Goal: Book appointment/travel/reservation

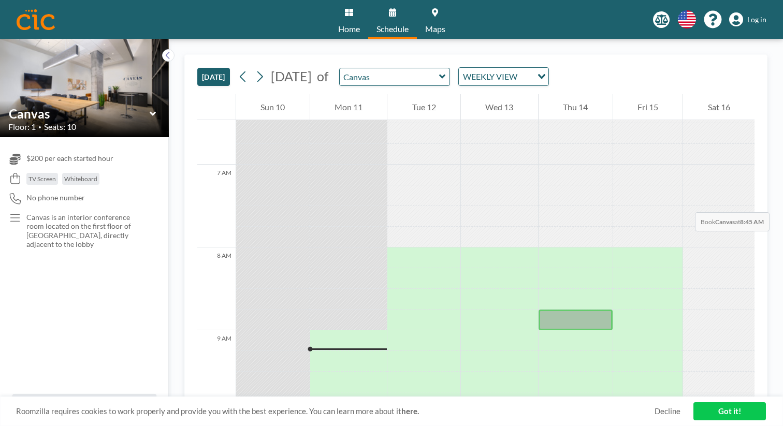
scroll to position [530, 0]
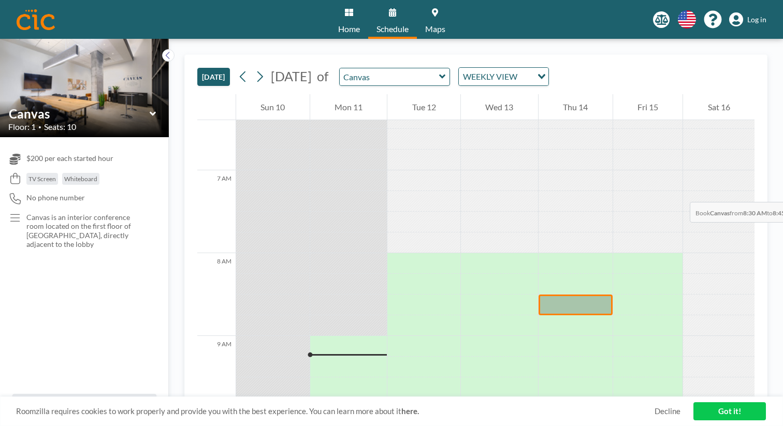
click at [550, 295] on div at bounding box center [575, 305] width 74 height 21
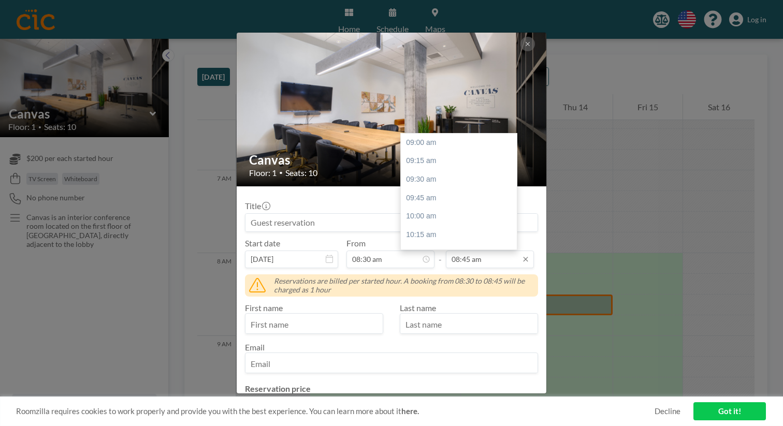
click at [475, 251] on input "08:45 am" at bounding box center [490, 260] width 88 height 18
click at [468, 294] on div "05:00 pm" at bounding box center [459, 303] width 116 height 19
type input "05:00 pm"
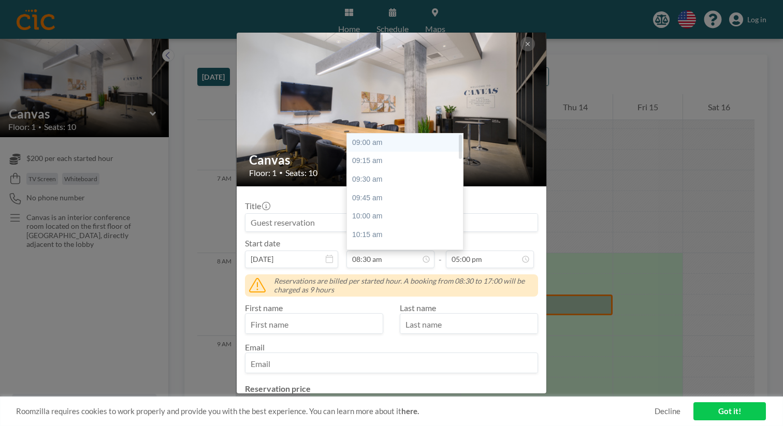
click at [386, 134] on div "09:00 am" at bounding box center [405, 143] width 116 height 19
type input "09:00 am"
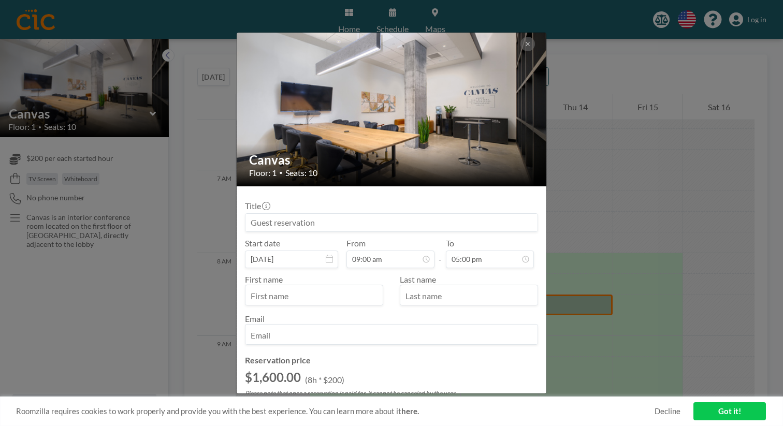
click at [347, 287] on input "text" at bounding box center [313, 296] width 137 height 18
type input "[PERSON_NAME]"
type input "[PERSON_NAME][EMAIL_ADDRESS][PERSON_NAME][DOMAIN_NAME]"
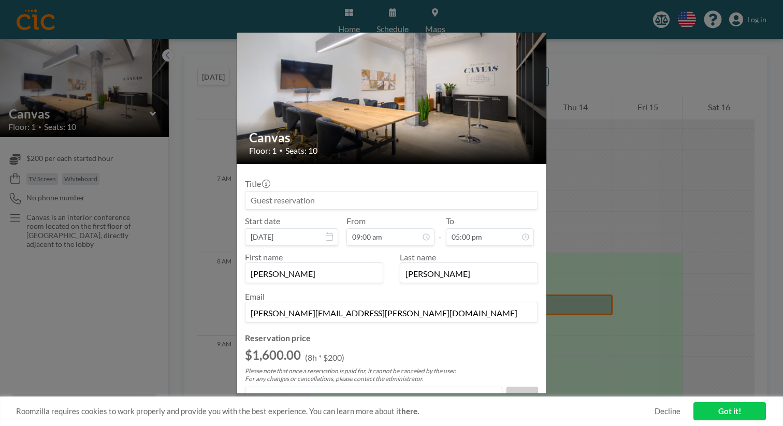
scroll to position [21, 0]
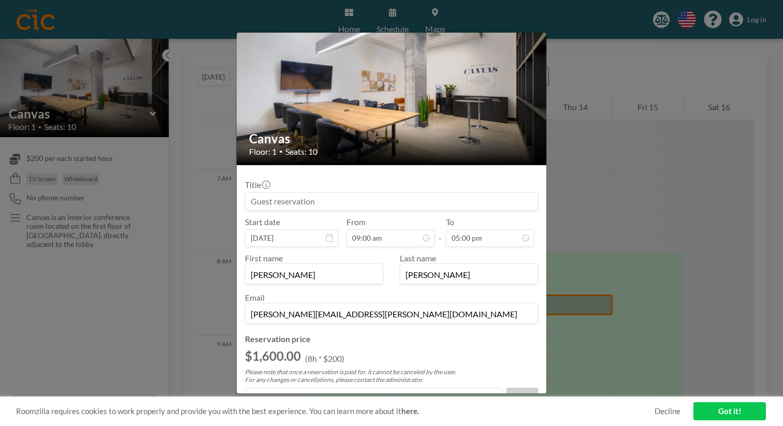
click at [325, 414] on p "I have read and agree to the" at bounding box center [307, 419] width 98 height 10
checkbox input "true"
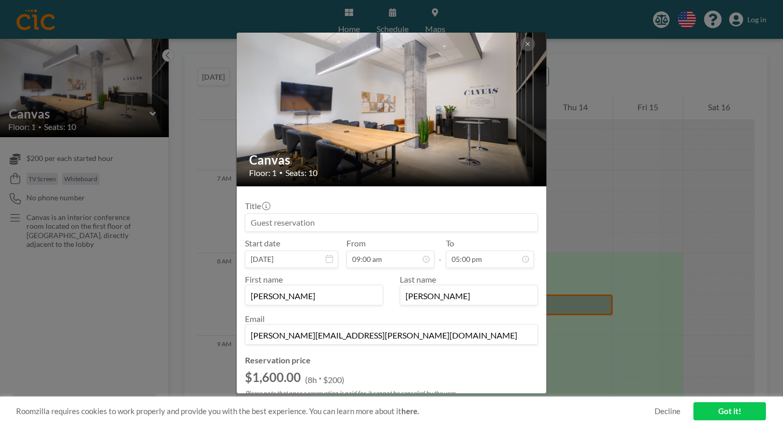
click at [324, 214] on input at bounding box center [391, 223] width 292 height 18
type input "Mark43 Technical Leadership Offsite"
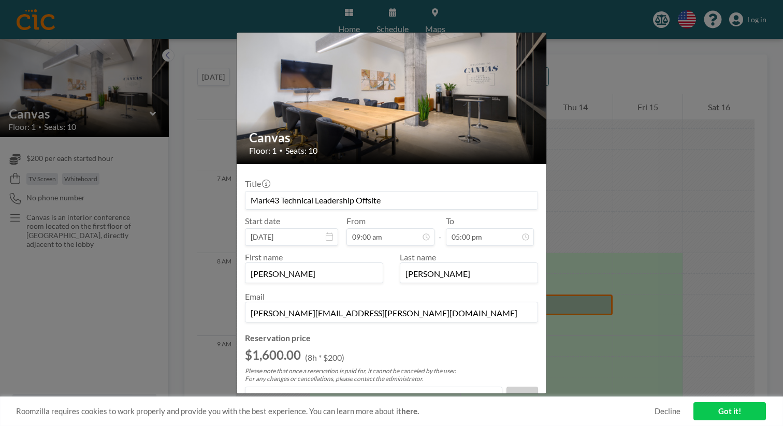
scroll to position [429, 0]
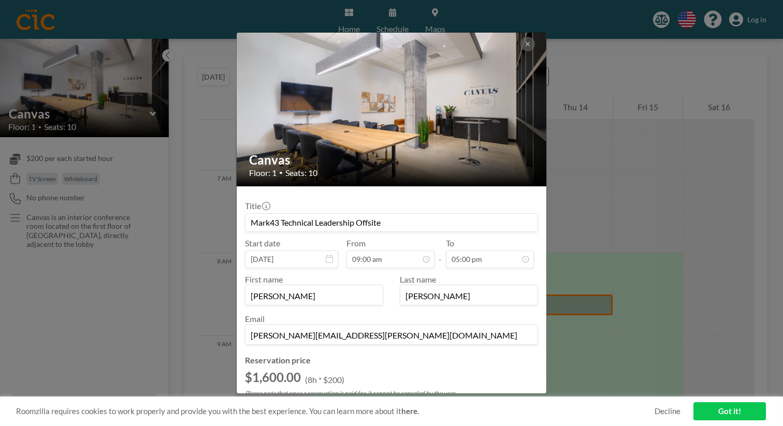
scroll to position [35, 0]
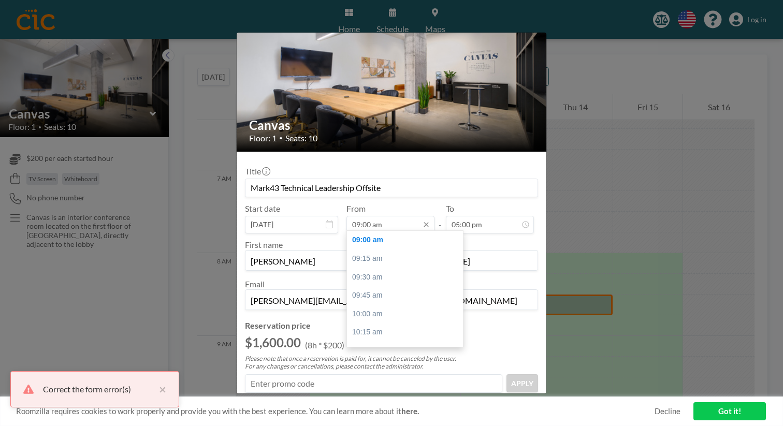
click at [405, 216] on input "09:00 am" at bounding box center [390, 225] width 88 height 18
click at [383, 231] on div "09:00 am" at bounding box center [405, 240] width 116 height 19
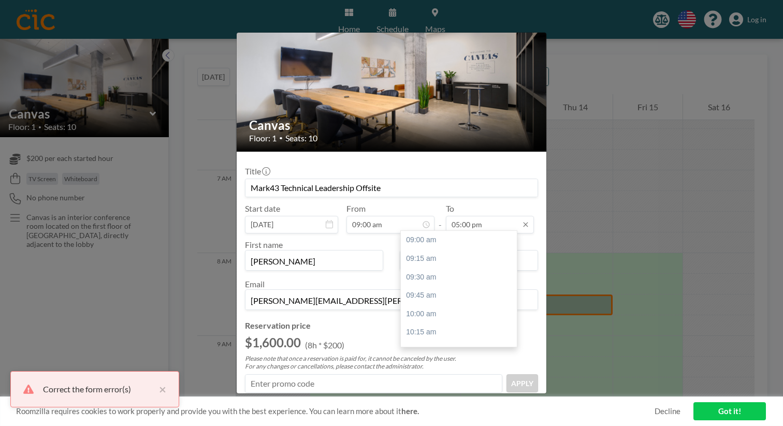
scroll to position [429, 0]
click at [471, 216] on input "05:00 pm" at bounding box center [490, 225] width 88 height 18
click at [409, 391] on div "05:00 pm" at bounding box center [459, 400] width 116 height 19
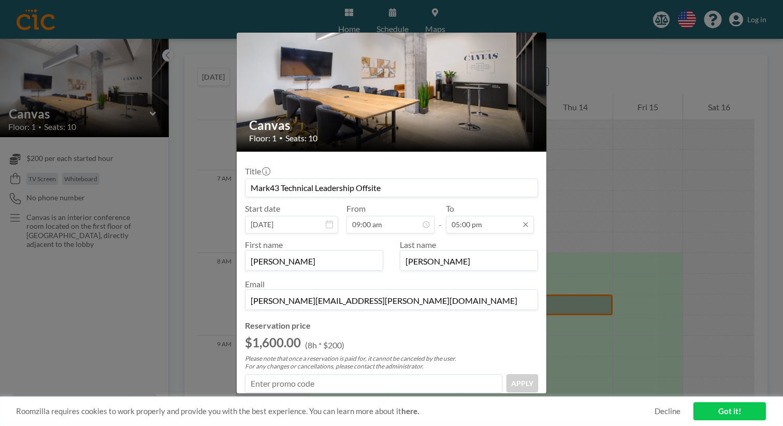
scroll to position [0, 0]
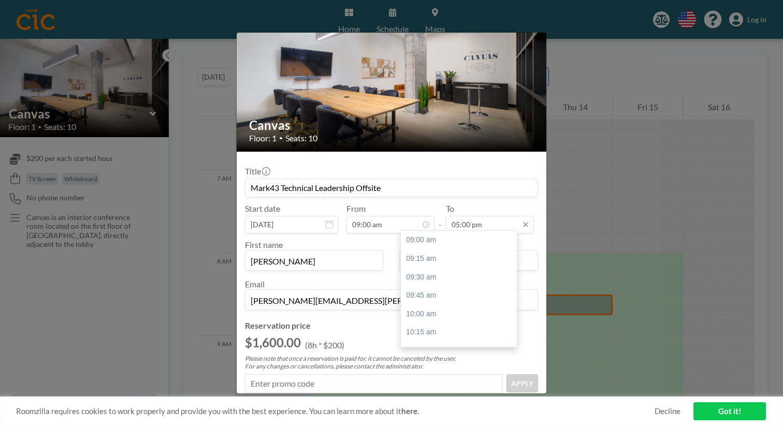
click at [457, 216] on input "05:00 pm" at bounding box center [490, 225] width 88 height 18
click at [418, 355] on div "04:30 pm" at bounding box center [459, 364] width 116 height 19
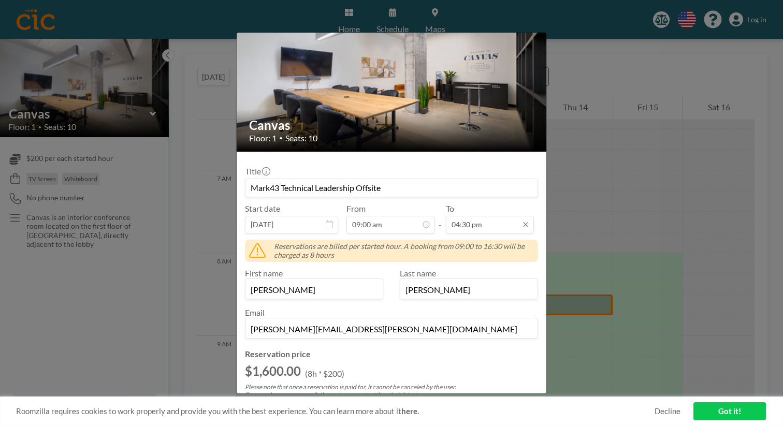
click at [459, 216] on input "04:30 pm" at bounding box center [490, 225] width 88 height 18
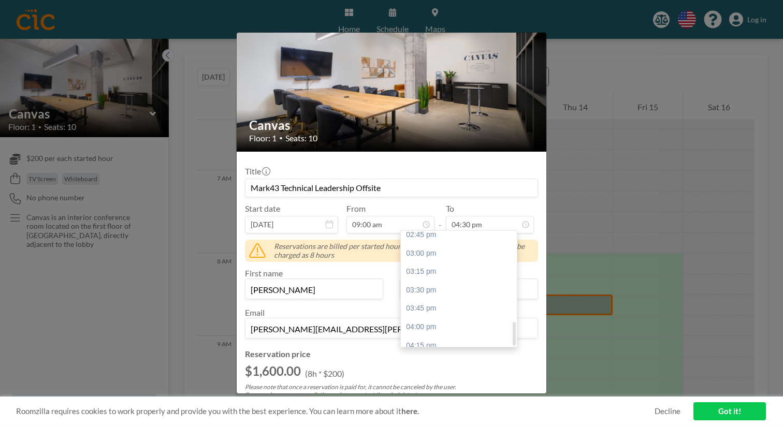
click at [430, 391] on div "05:00 pm" at bounding box center [459, 400] width 116 height 19
type input "05:00 pm"
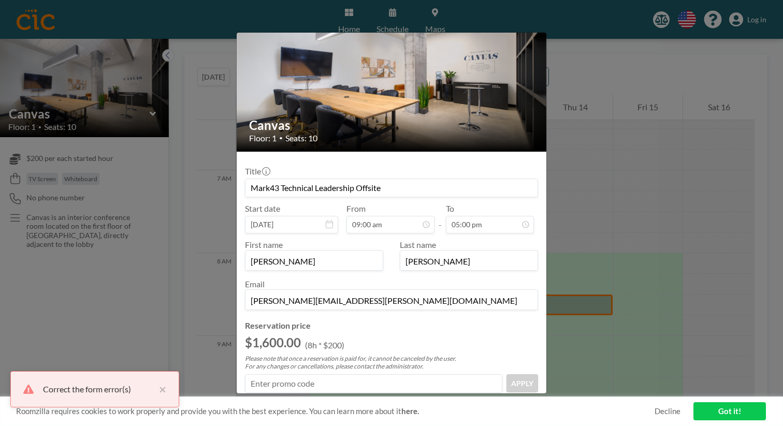
click at [719, 410] on link "Got it!" at bounding box center [729, 411] width 72 height 18
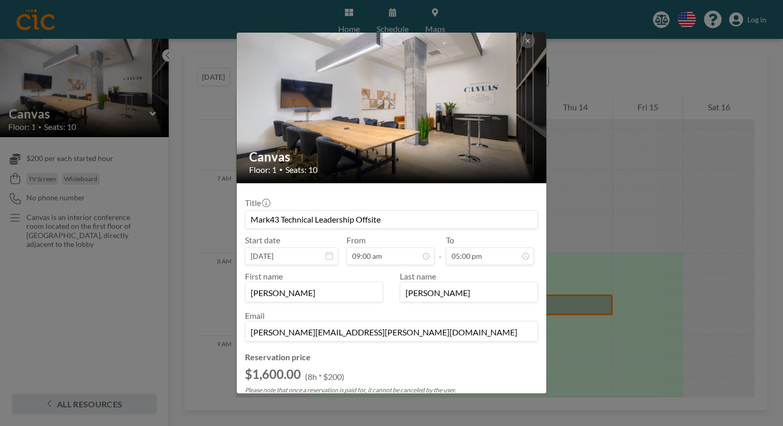
scroll to position [5, 0]
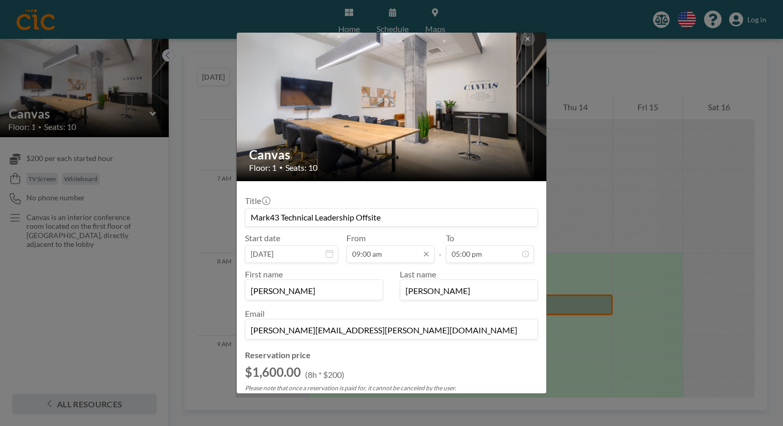
click at [391, 245] on input "09:00 am" at bounding box center [390, 254] width 88 height 18
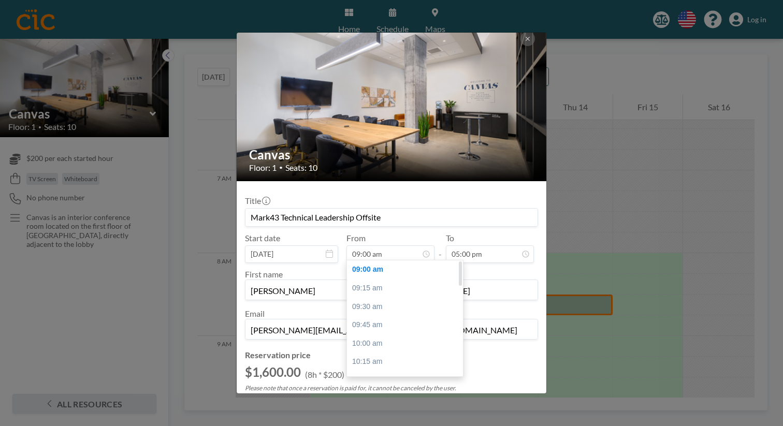
click at [381, 260] on div "09:00 am" at bounding box center [405, 269] width 116 height 19
click at [383, 279] on div "09:15 am" at bounding box center [405, 288] width 116 height 19
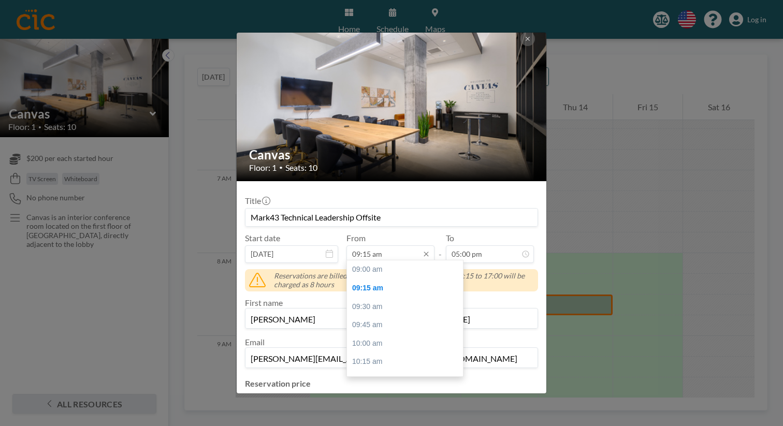
scroll to position [17, 0]
click at [390, 245] on input "09:15 am" at bounding box center [390, 254] width 88 height 18
click at [374, 260] on div "09:00 am" at bounding box center [405, 269] width 116 height 19
type input "09:00 am"
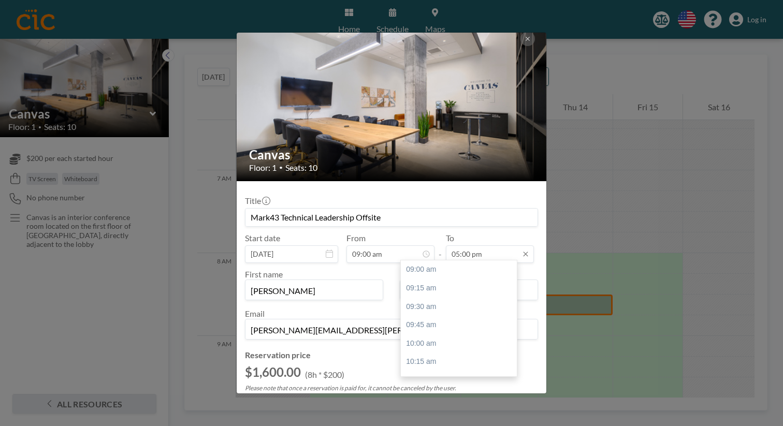
scroll to position [429, 0]
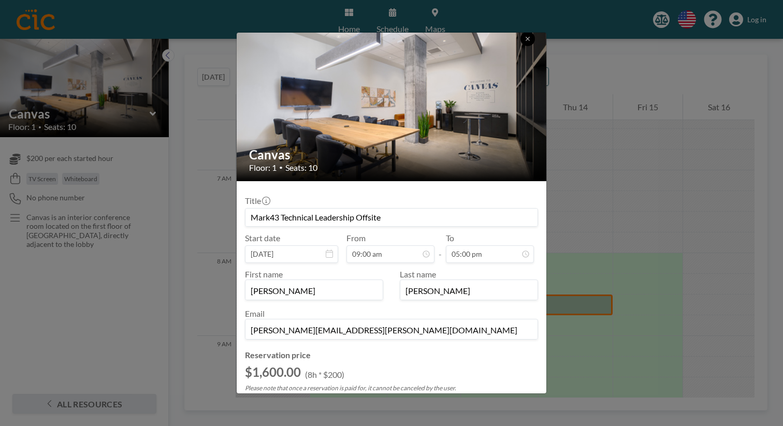
click at [525, 36] on icon at bounding box center [528, 39] width 6 height 6
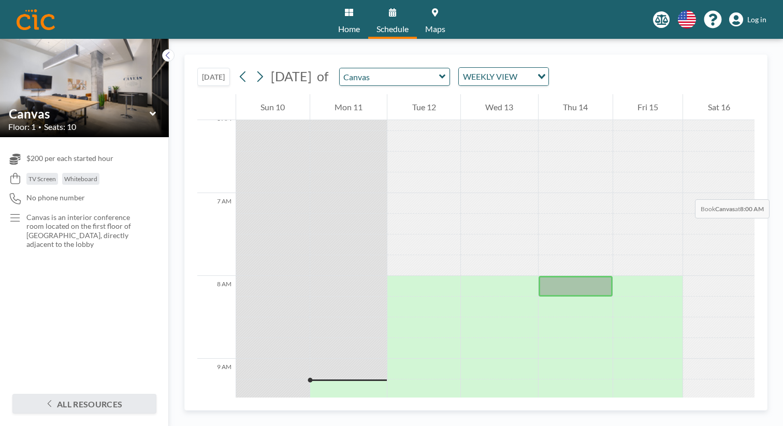
scroll to position [486, 0]
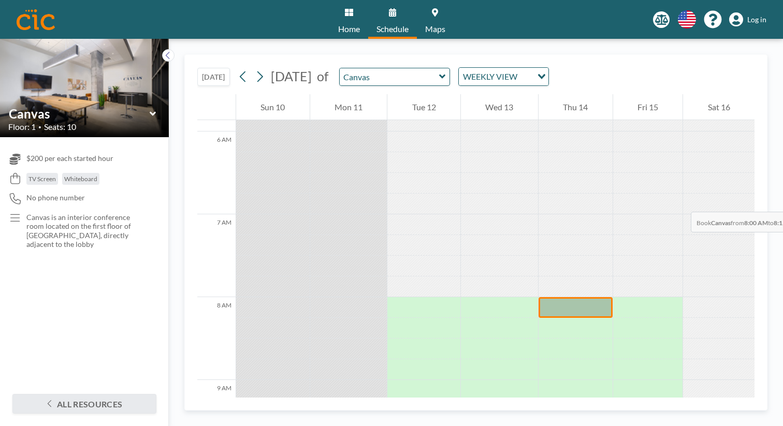
click at [551, 297] on div at bounding box center [575, 307] width 74 height 21
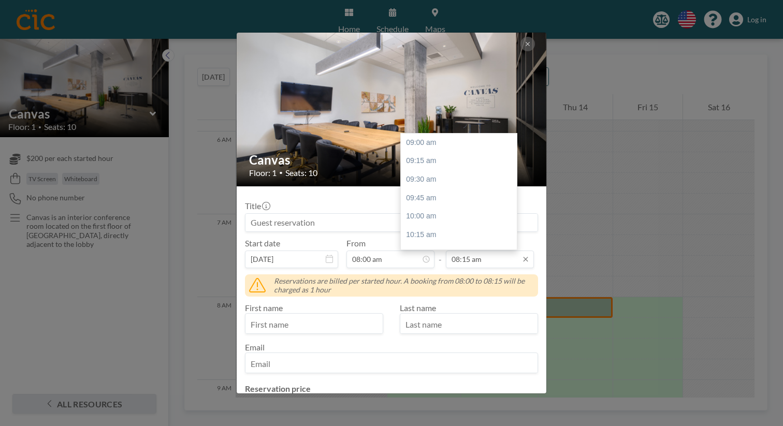
click at [484, 251] on input "08:15 am" at bounding box center [490, 260] width 88 height 18
click at [438, 220] on div "04:00 pm" at bounding box center [459, 229] width 116 height 19
type input "04:00 pm"
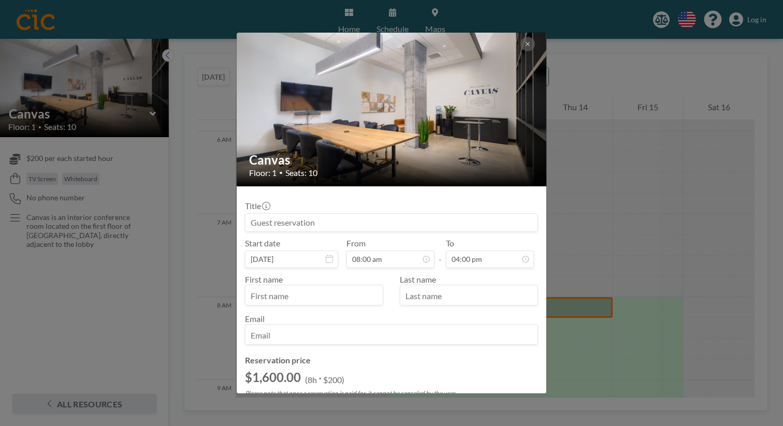
click at [341, 287] on input "text" at bounding box center [313, 296] width 137 height 18
click at [339, 214] on input at bounding box center [391, 223] width 292 height 18
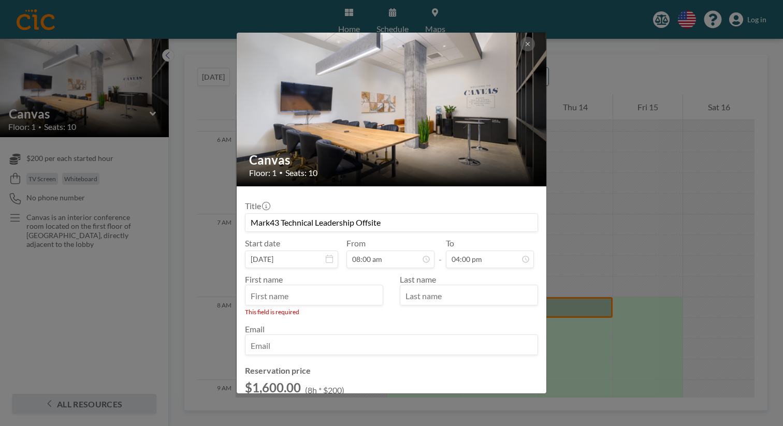
type input "Mark43 Technical Leadership Offsite"
click at [329, 287] on input "text" at bounding box center [313, 296] width 137 height 18
type input "d"
type input "[PERSON_NAME]"
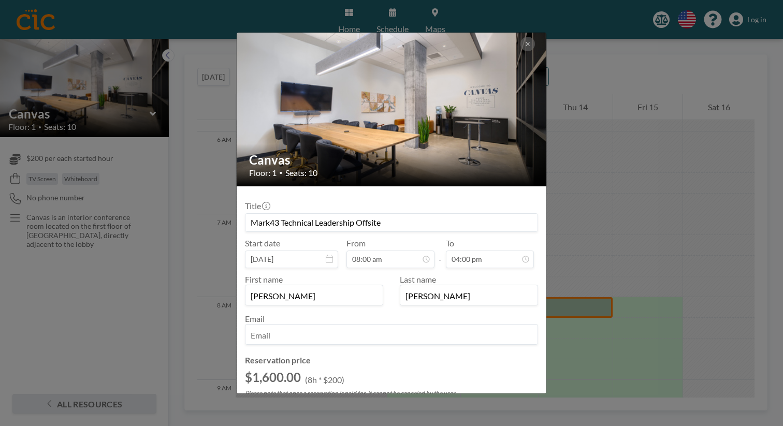
type input "[PERSON_NAME]"
type input "[PERSON_NAME][EMAIL_ADDRESS][PERSON_NAME][DOMAIN_NAME]"
checkbox input "true"
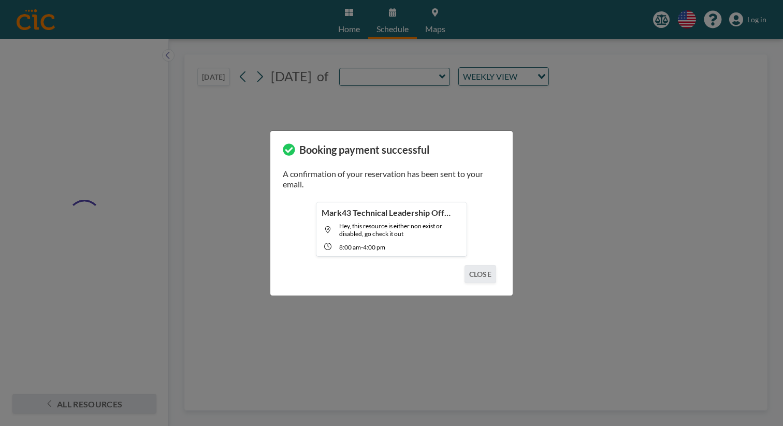
type input "Canvas"
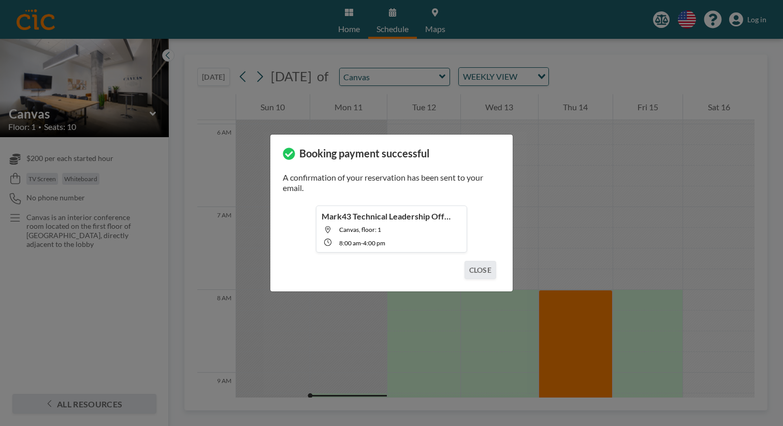
scroll to position [521, 0]
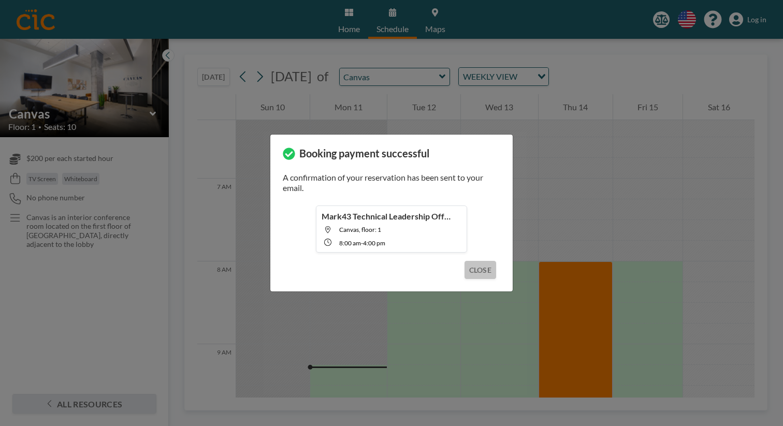
click at [465, 261] on button "CLOSE" at bounding box center [480, 270] width 32 height 18
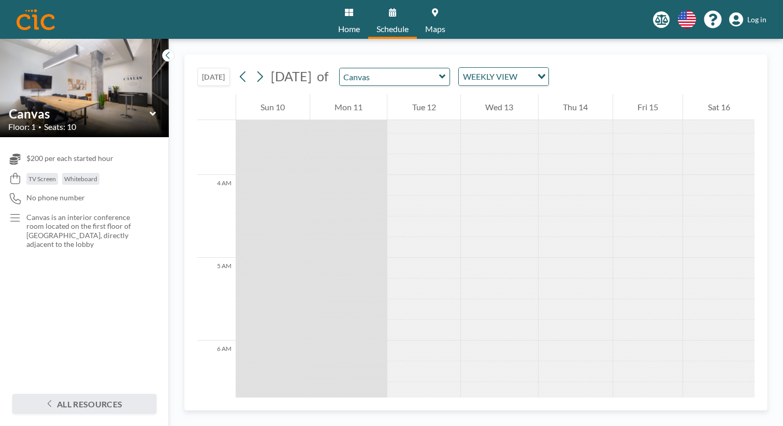
scroll to position [272, 0]
